Goal: Task Accomplishment & Management: Manage account settings

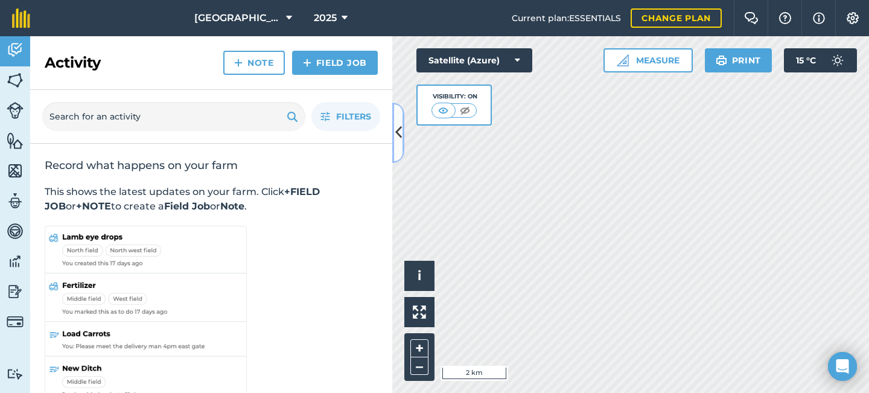
click at [395, 121] on button at bounding box center [398, 133] width 12 height 60
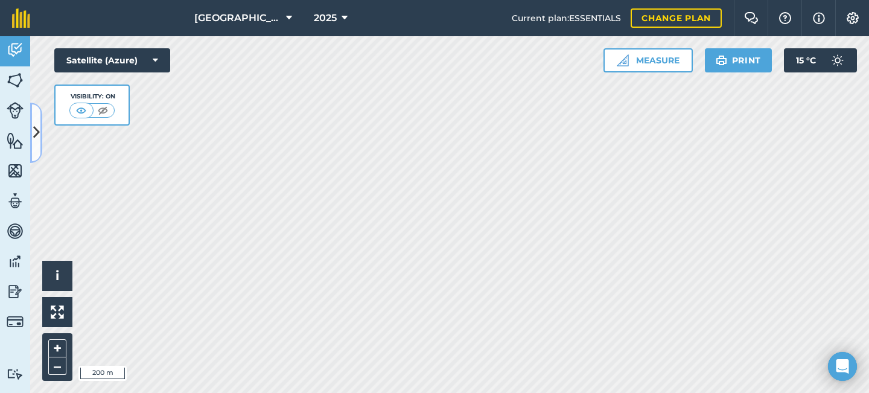
click at [31, 133] on button at bounding box center [36, 133] width 12 height 60
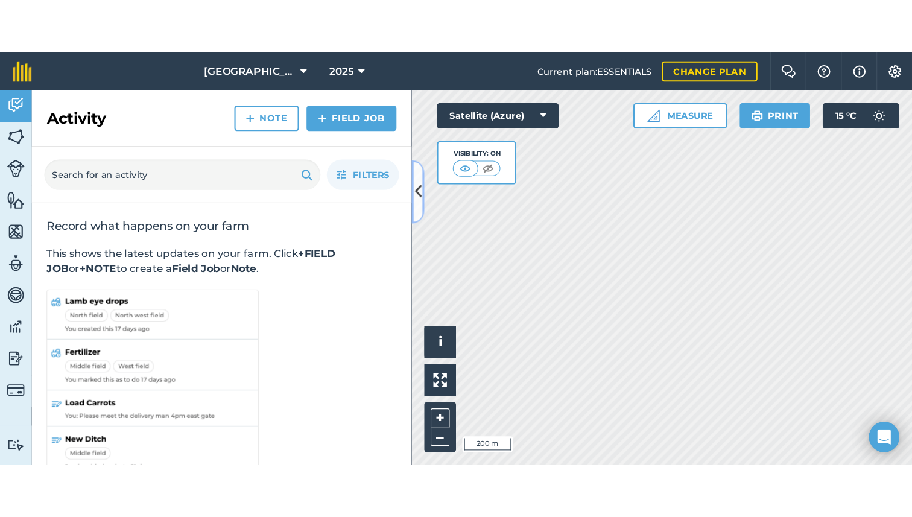
scroll to position [25, 0]
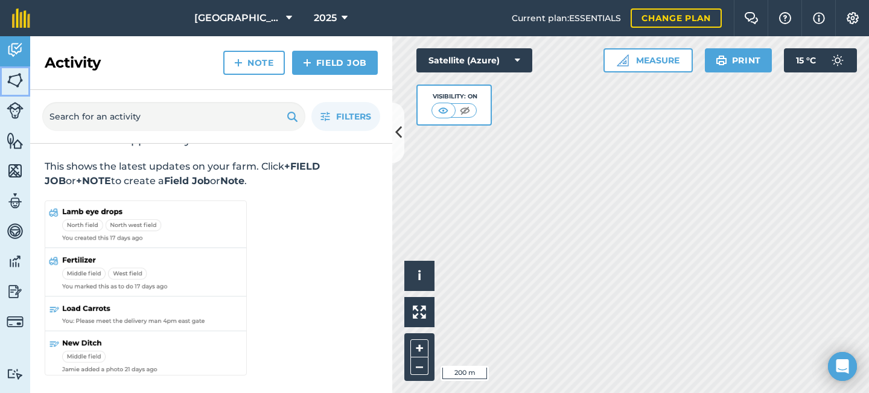
click at [18, 91] on link "Fields" at bounding box center [15, 81] width 30 height 30
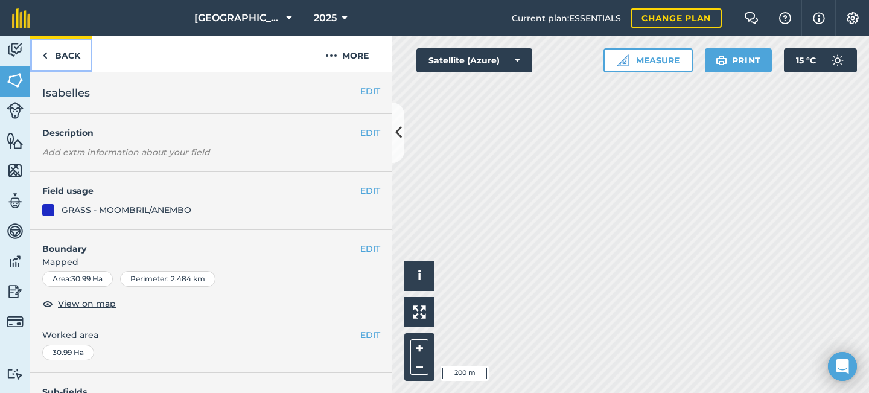
click at [73, 49] on link "Back" at bounding box center [61, 54] width 62 height 36
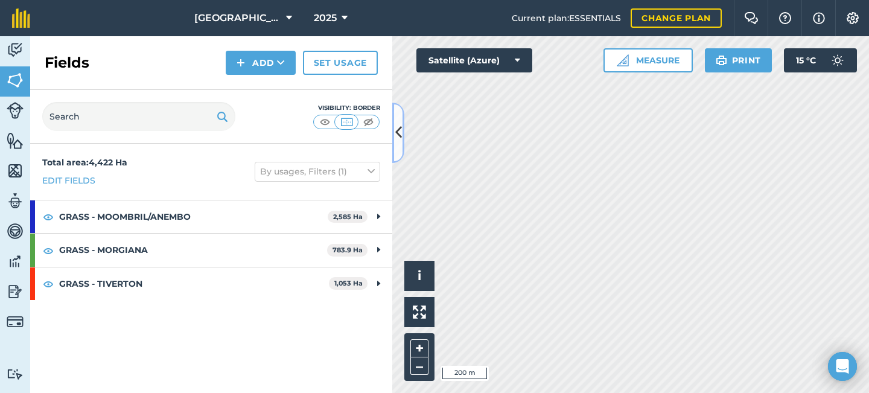
click at [396, 125] on icon at bounding box center [398, 132] width 7 height 21
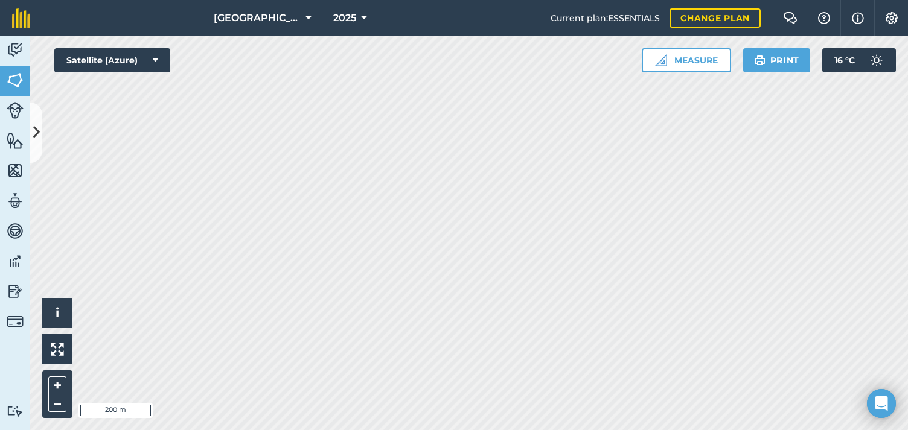
click at [634, 1] on div "Mount Narra Narra Station 2025 Current plan : ESSENTIALS Change plan Farm Chat …" at bounding box center [454, 215] width 908 height 430
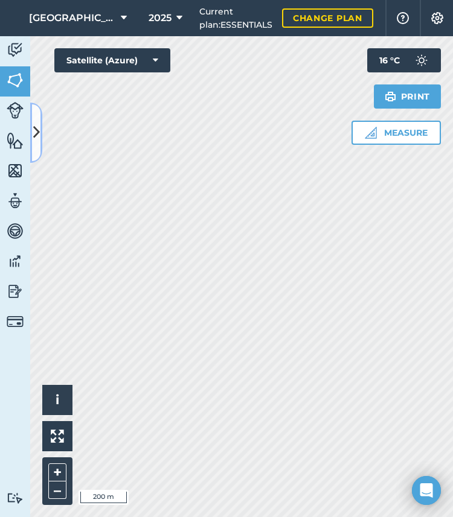
click at [42, 129] on button at bounding box center [36, 133] width 12 height 60
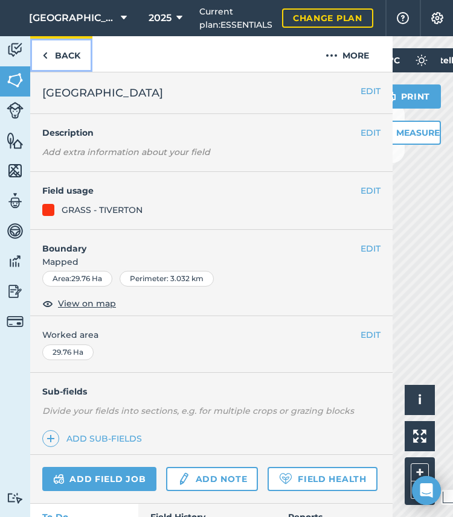
click at [46, 56] on img at bounding box center [44, 55] width 5 height 14
click at [59, 36] on link "Back" at bounding box center [61, 54] width 62 height 36
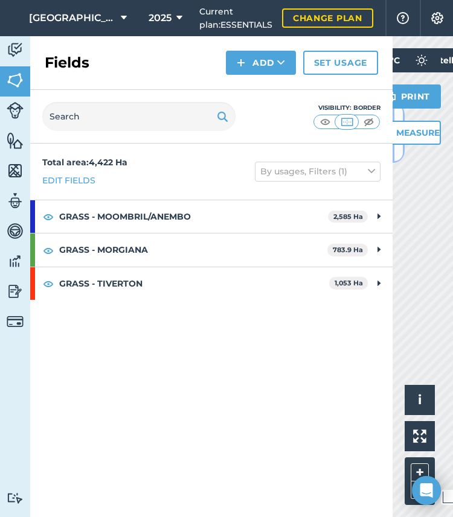
click at [394, 146] on button at bounding box center [398, 133] width 12 height 60
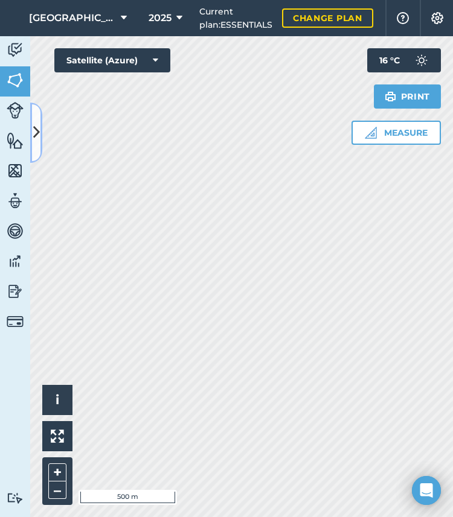
click at [30, 103] on button at bounding box center [36, 133] width 12 height 60
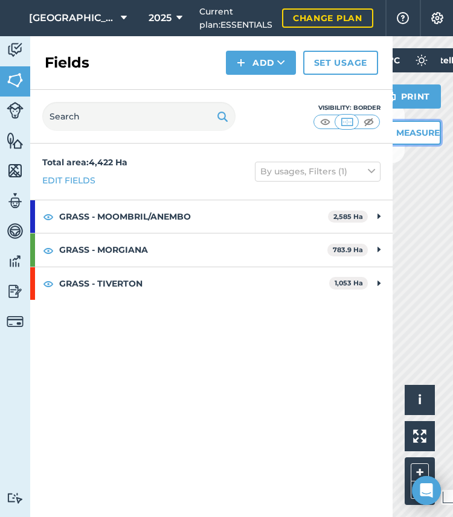
click at [396, 129] on button "Measure" at bounding box center [401, 133] width 77 height 24
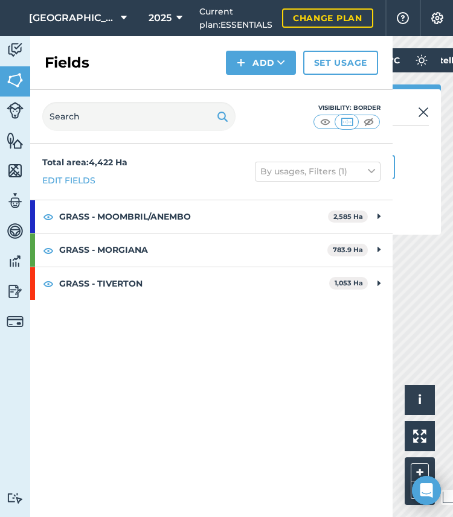
click at [426, 109] on img at bounding box center [423, 112] width 11 height 14
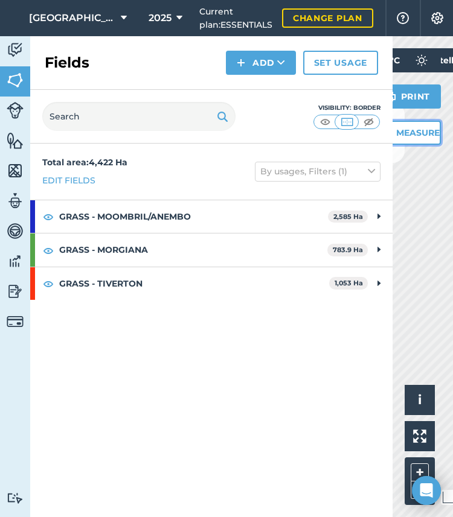
click at [393, 133] on button "Measure" at bounding box center [401, 133] width 77 height 24
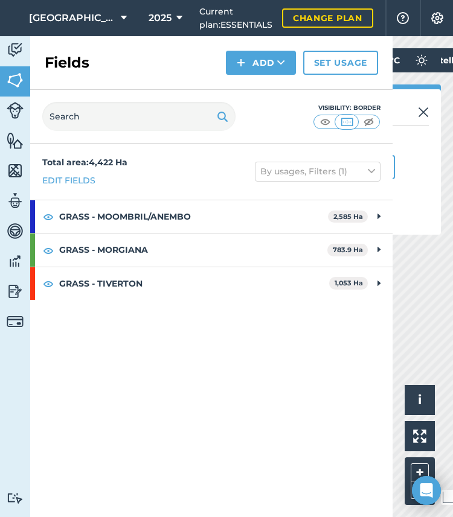
click at [433, 108] on div "Measure Tool Select a shape to measure Area Line Circle Save as Discard" at bounding box center [319, 161] width 241 height 145
click at [423, 111] on img at bounding box center [423, 112] width 11 height 14
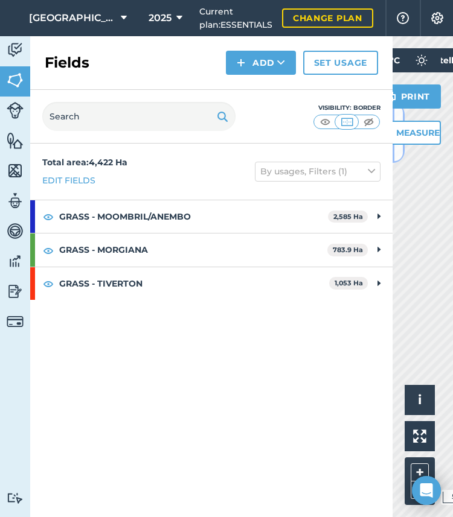
click at [392, 155] on button at bounding box center [398, 133] width 12 height 60
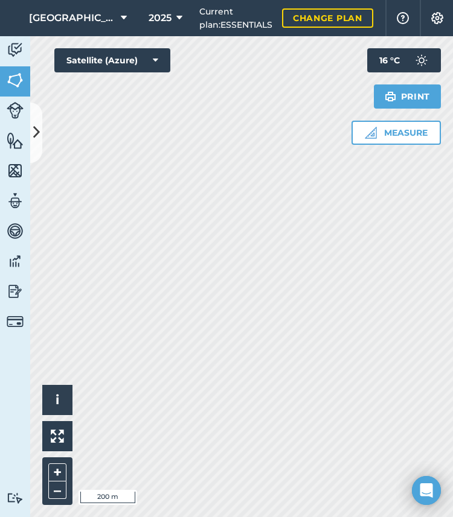
click at [354, 109] on div "Hello i © 2025 TomTom, Microsoft 200 m + – Satellite (Azure) Measure Print 16 °…" at bounding box center [241, 276] width 422 height 481
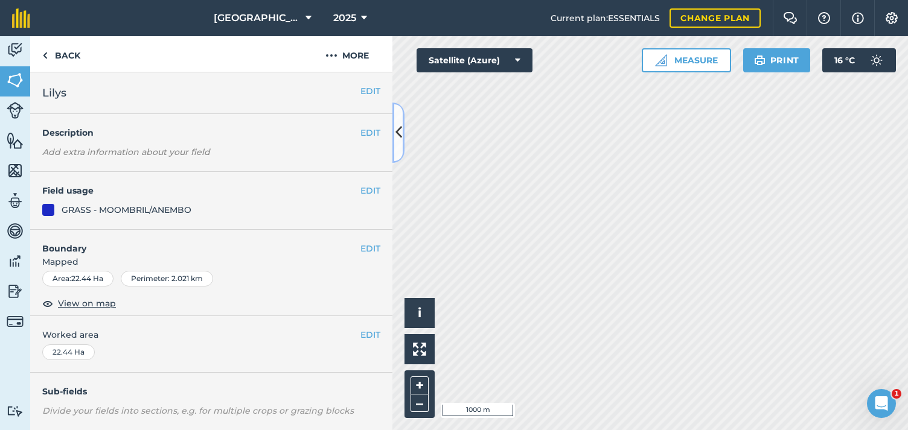
click at [396, 140] on icon at bounding box center [398, 132] width 7 height 21
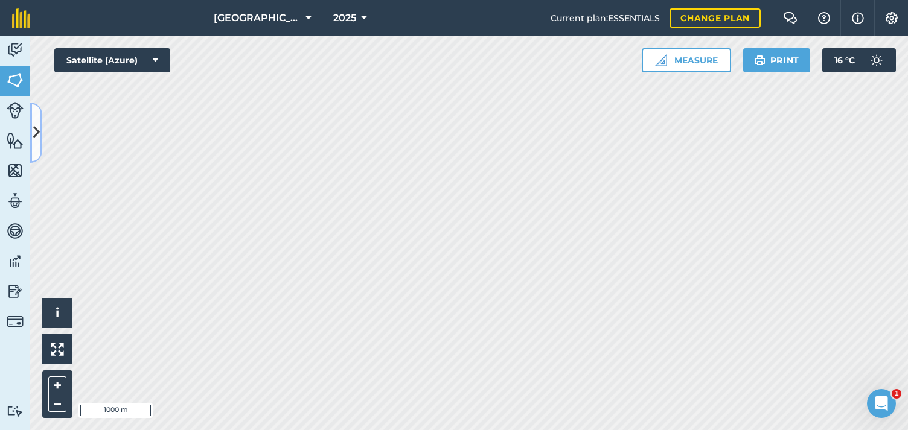
click at [35, 117] on button at bounding box center [36, 133] width 12 height 60
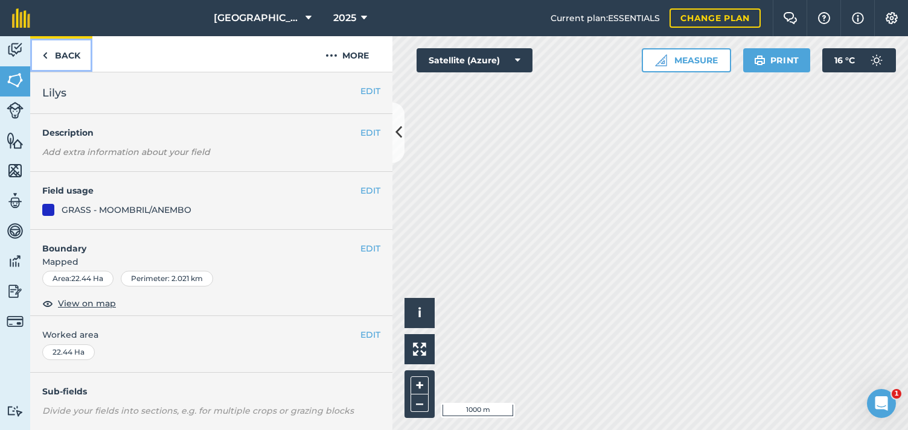
click at [38, 62] on link "Back" at bounding box center [61, 54] width 62 height 36
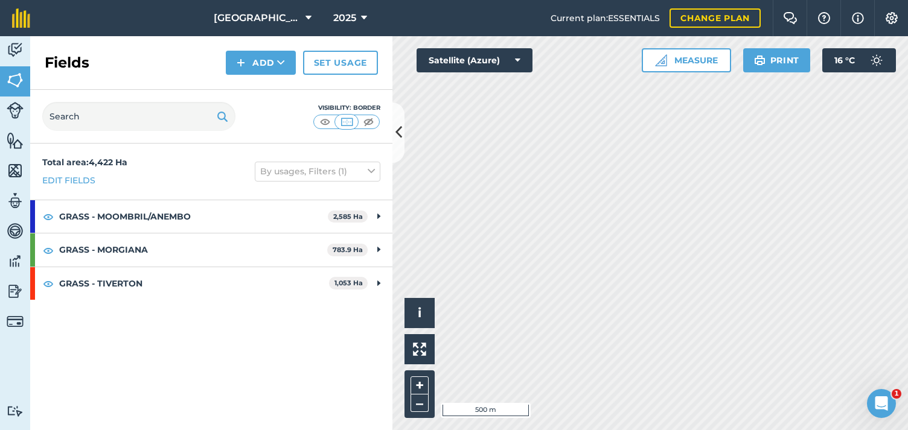
click at [392, 136] on div "Visibility: Border" at bounding box center [211, 117] width 362 height 54
click at [398, 136] on icon at bounding box center [398, 132] width 7 height 21
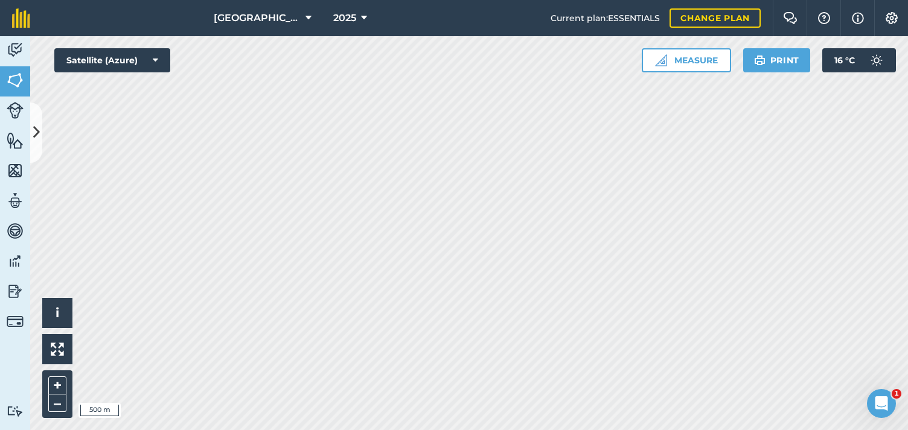
click at [681, 52] on div "Hello i © 2025 TomTom, Microsoft 500 m + – Satellite (Azure) Measure Print 16 °…" at bounding box center [468, 233] width 877 height 394
click at [35, 133] on icon at bounding box center [36, 132] width 7 height 21
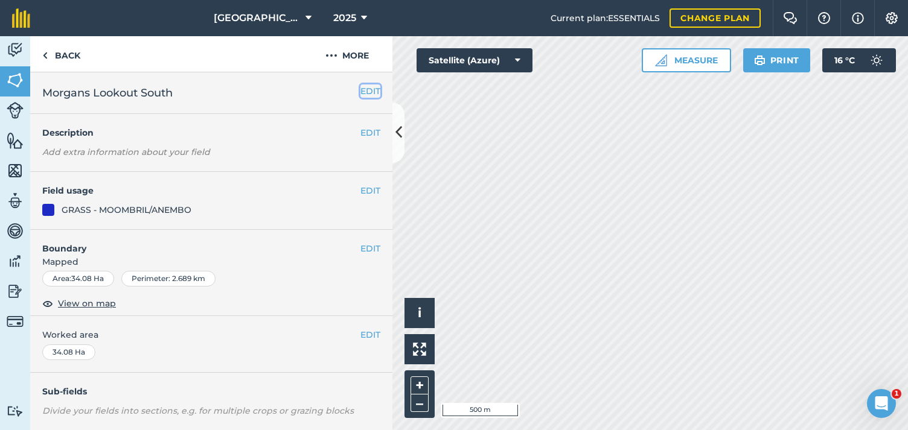
click at [369, 95] on button "EDIT" at bounding box center [370, 90] width 20 height 13
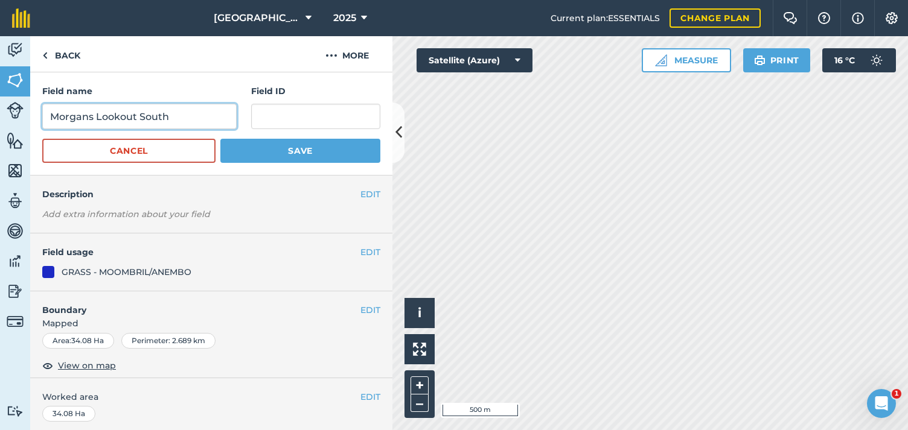
click at [154, 115] on input "Morgans Lookout South" at bounding box center [139, 116] width 194 height 25
type input "Morgans Lookout"
click at [220, 139] on button "Save" at bounding box center [300, 151] width 160 height 24
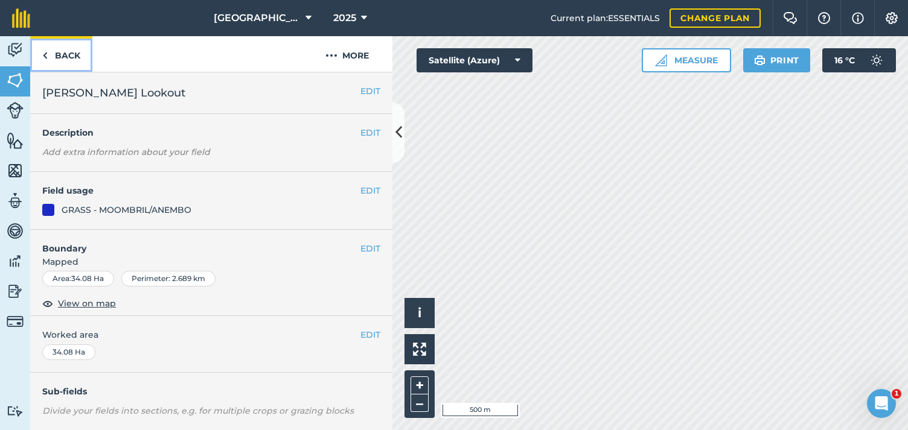
click at [59, 64] on link "Back" at bounding box center [61, 54] width 62 height 36
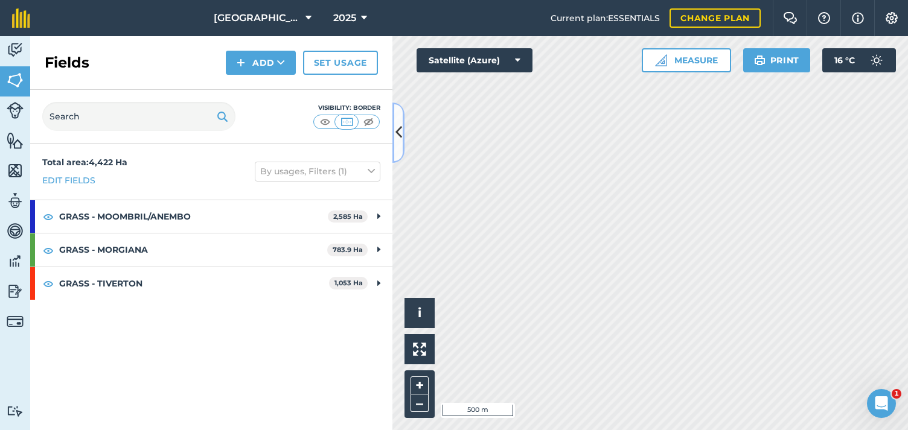
click at [396, 128] on icon at bounding box center [398, 132] width 7 height 21
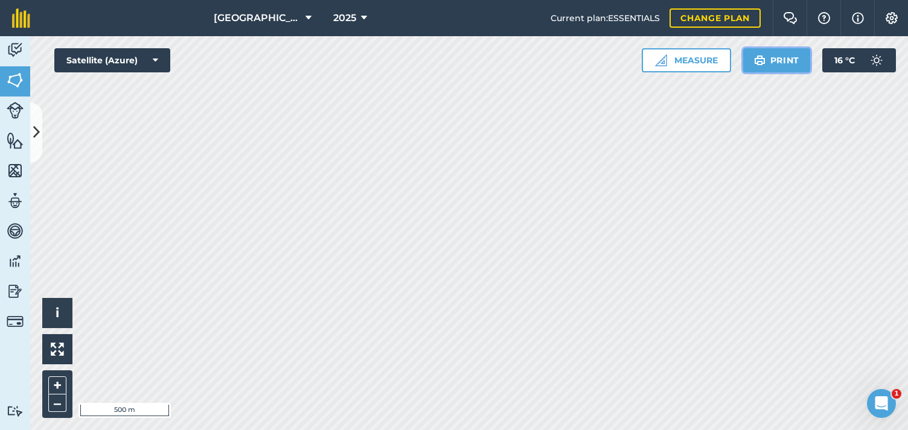
click at [778, 61] on button "Print" at bounding box center [777, 60] width 68 height 24
